Goal: Check status: Check status

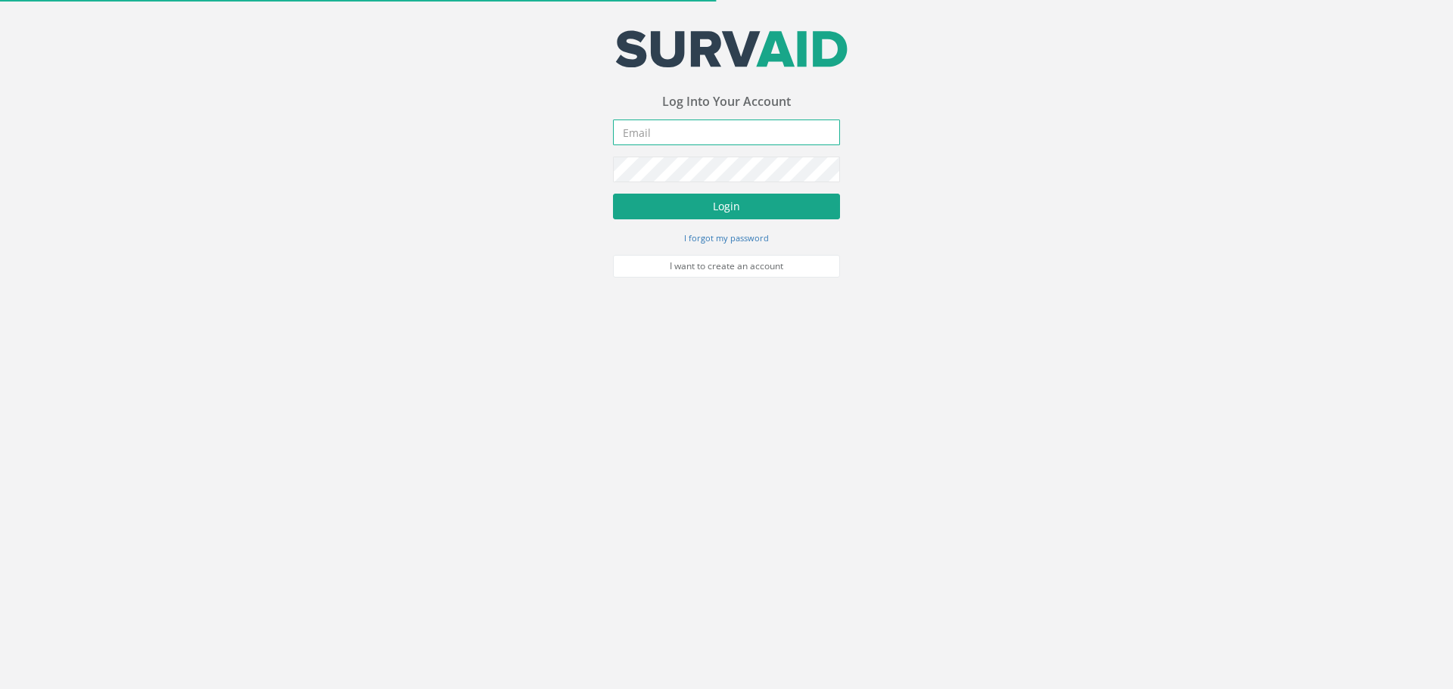
type input "[PERSON_NAME][EMAIL_ADDRESS][DOMAIN_NAME]"
click at [678, 210] on button "Login" at bounding box center [726, 207] width 227 height 26
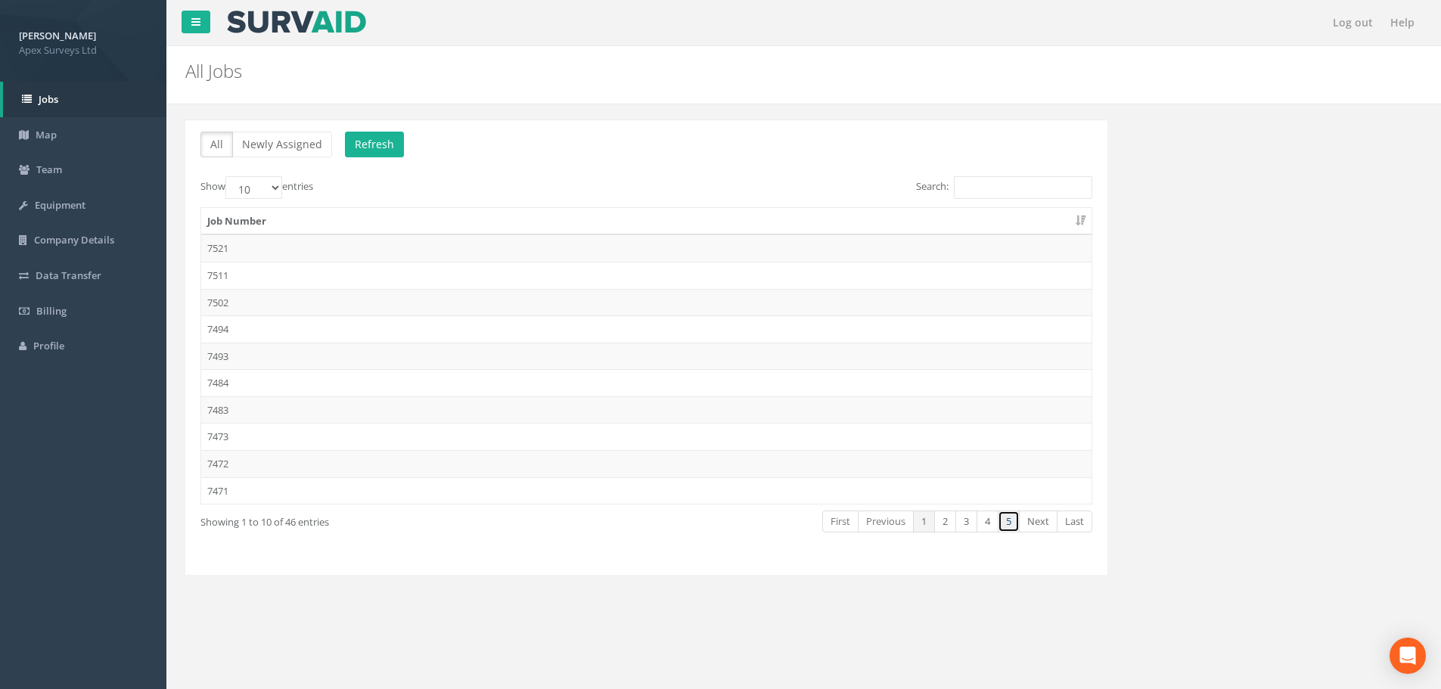
click at [1002, 517] on link "5" at bounding box center [1009, 522] width 22 height 22
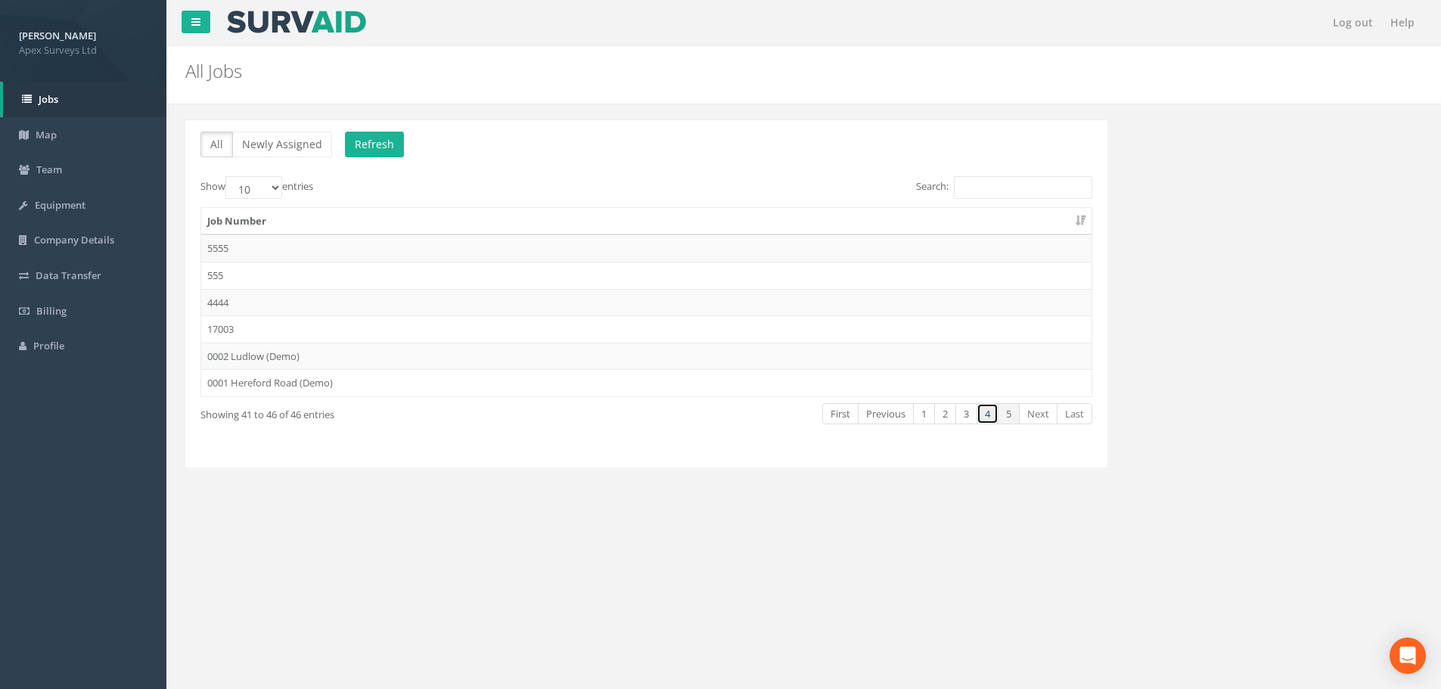
click at [980, 415] on link "4" at bounding box center [988, 414] width 22 height 22
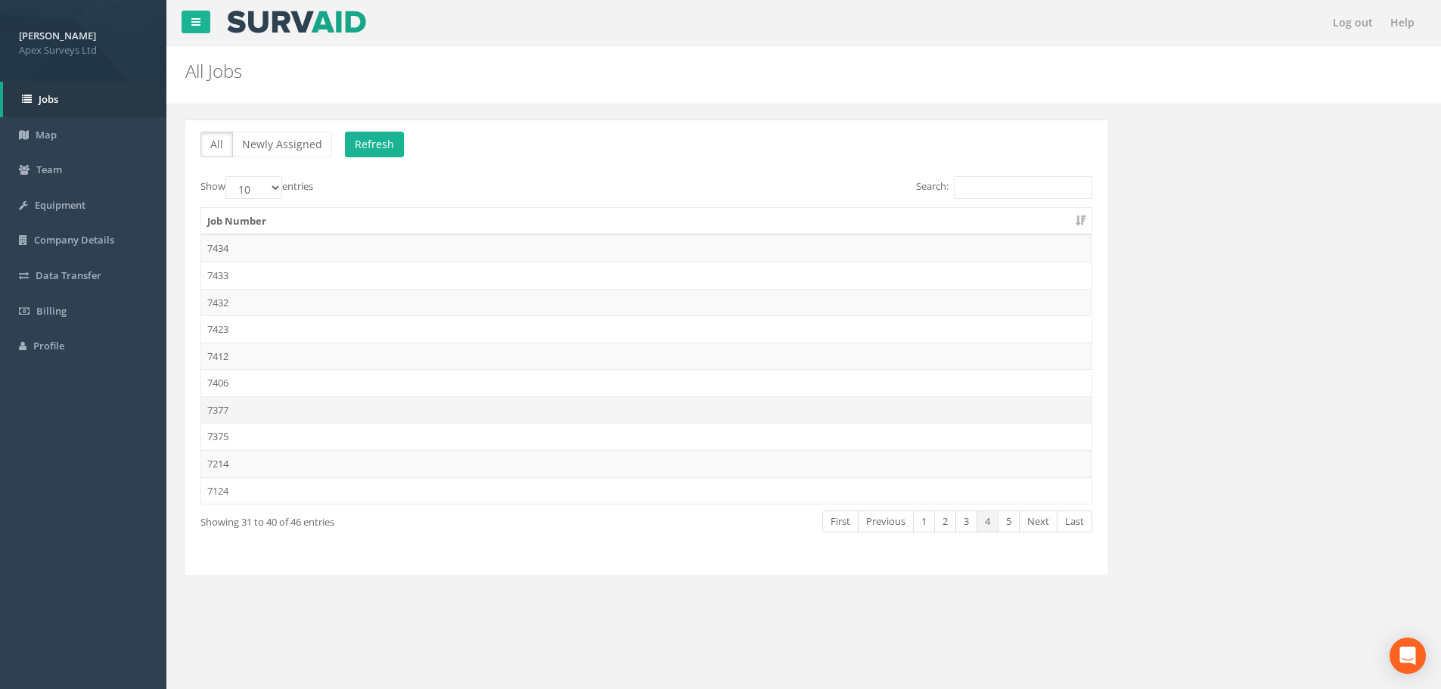
click at [235, 409] on td "7377" at bounding box center [646, 409] width 890 height 27
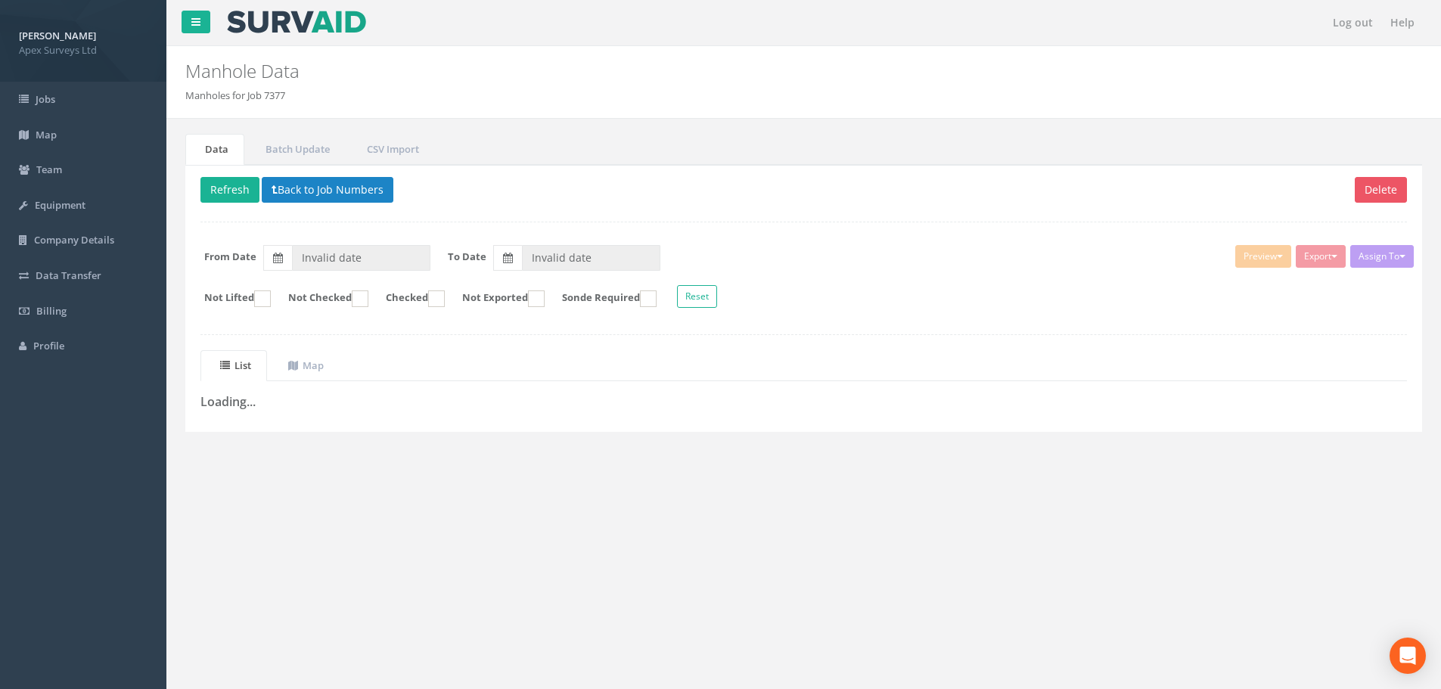
type input "[DATE]"
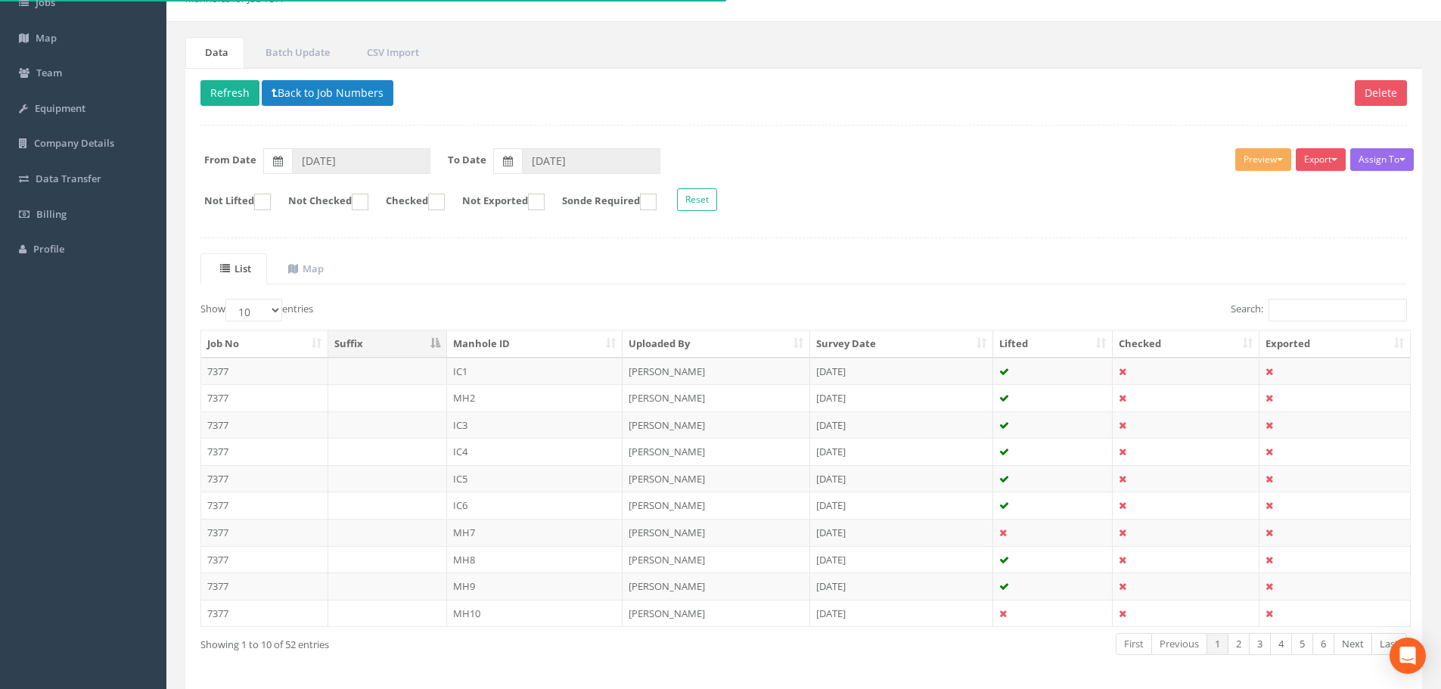
scroll to position [154, 0]
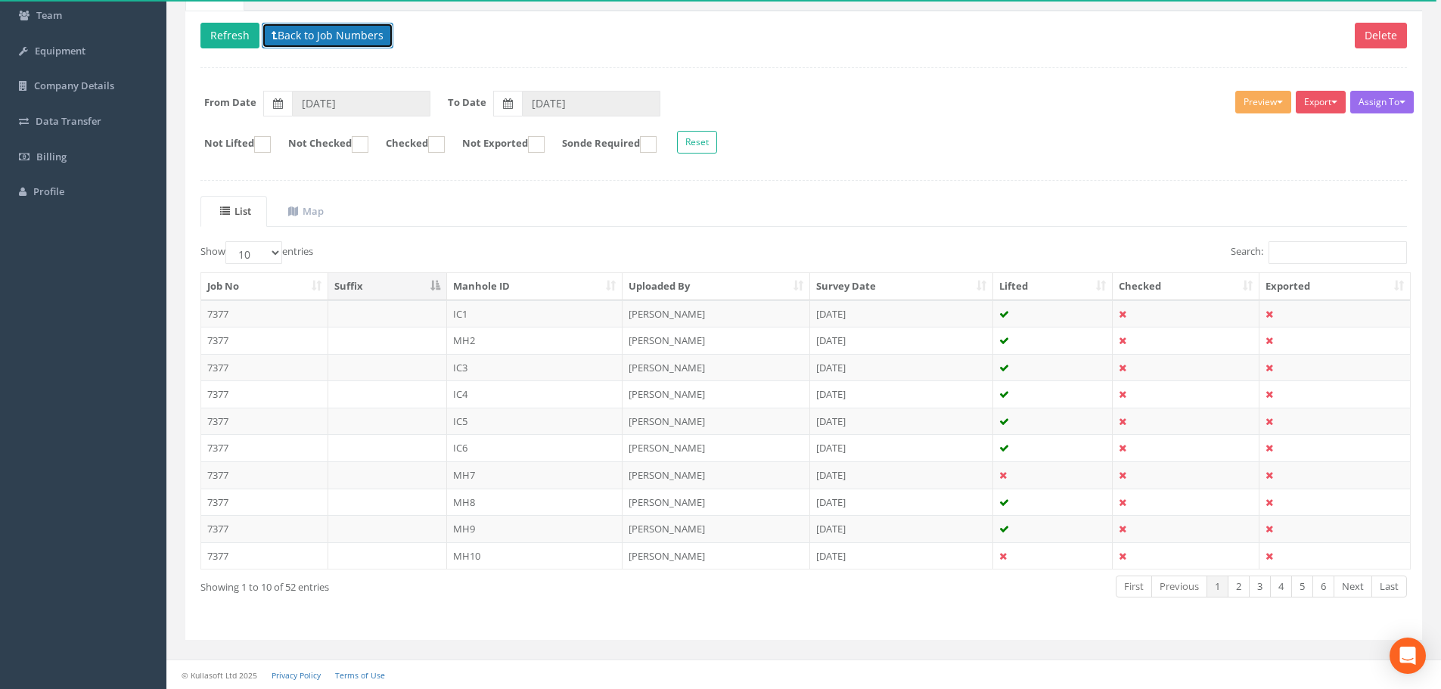
click at [296, 33] on button "Back to Job Numbers" at bounding box center [328, 36] width 132 height 26
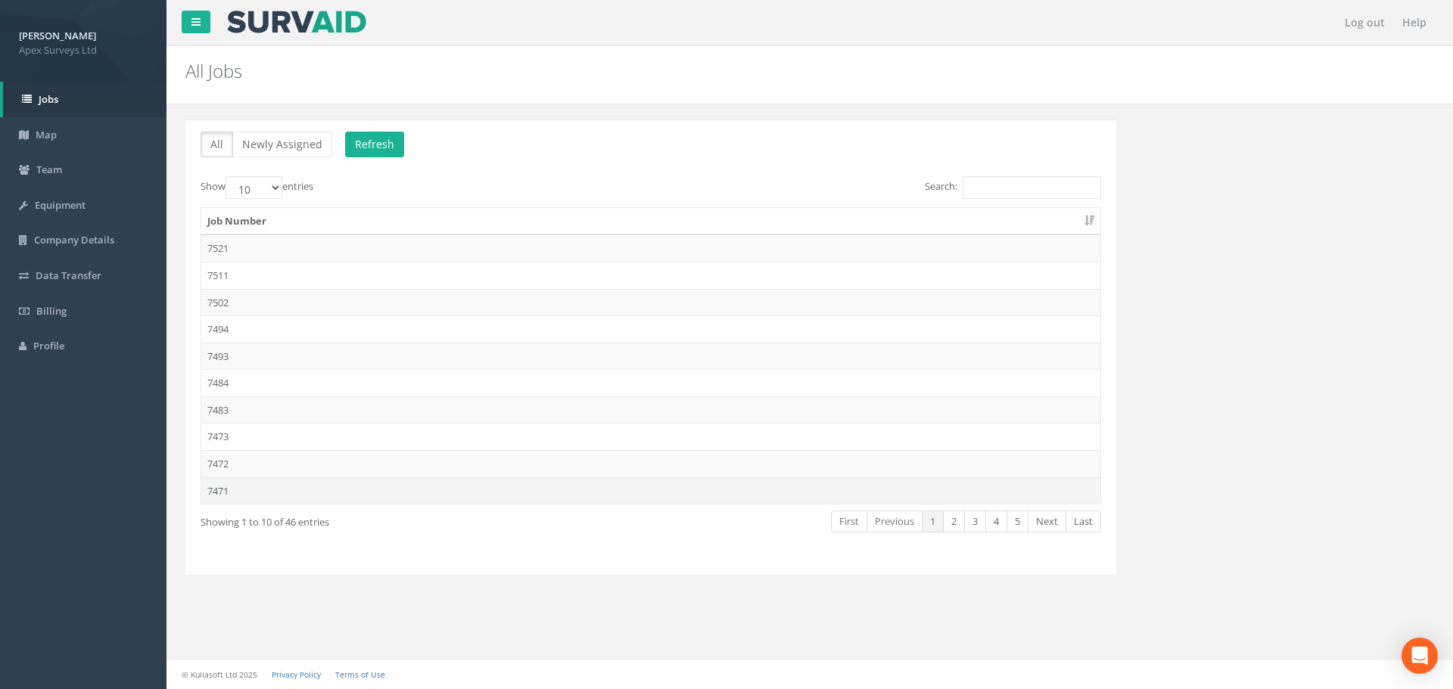
click at [422, 492] on td "7471" at bounding box center [650, 490] width 899 height 27
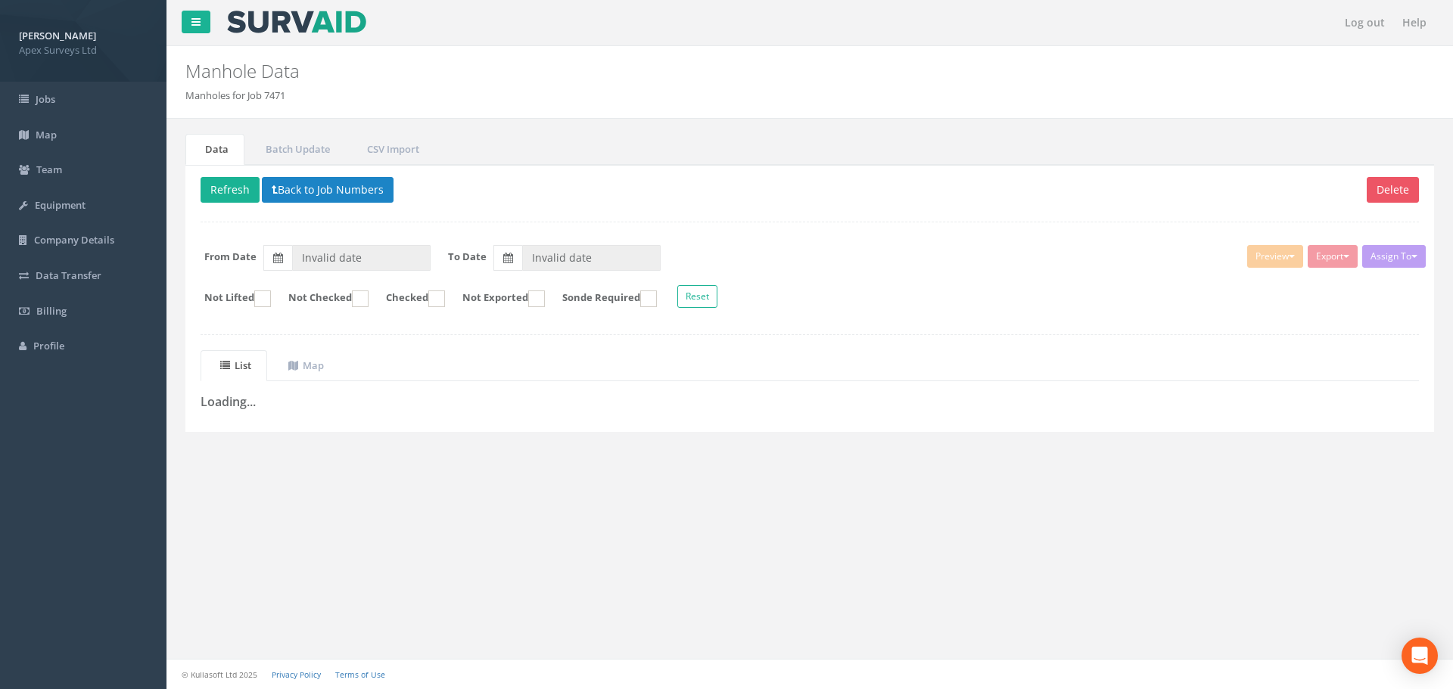
type input "[DATE]"
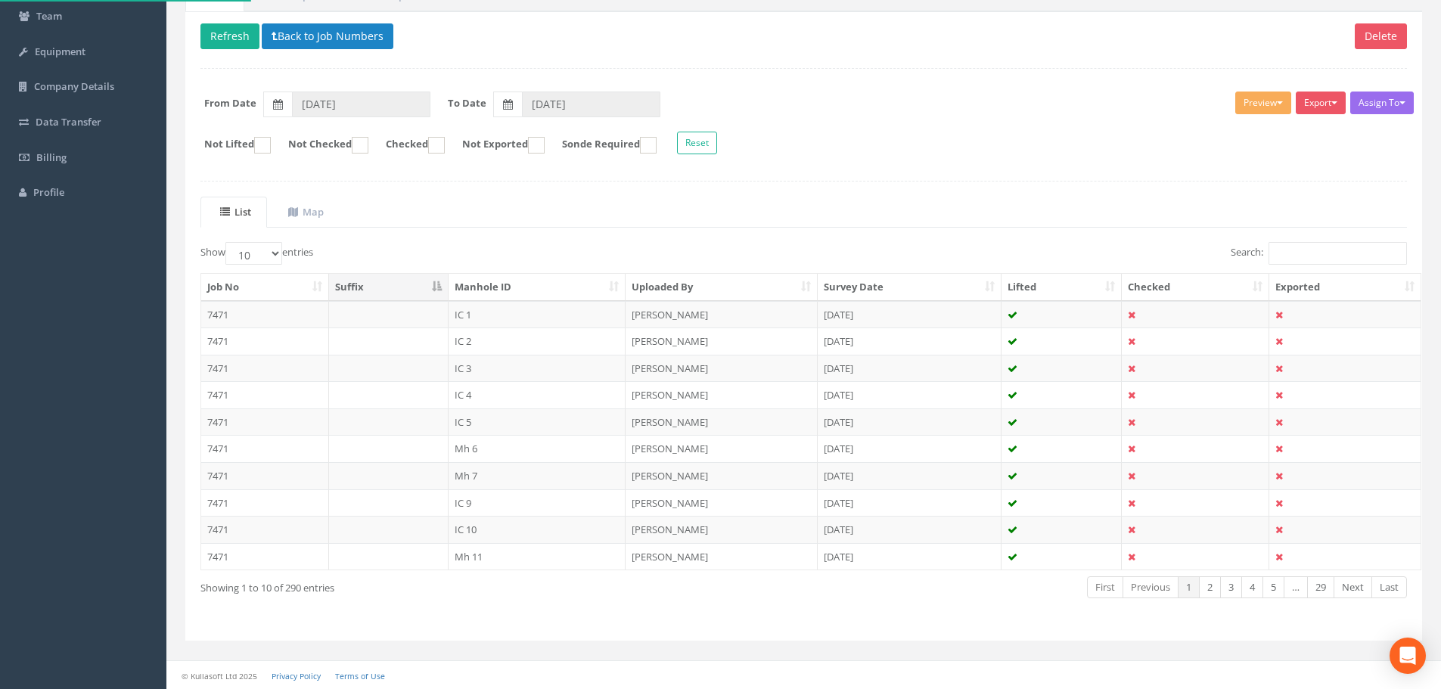
scroll to position [154, 0]
